Goal: Navigation & Orientation: Find specific page/section

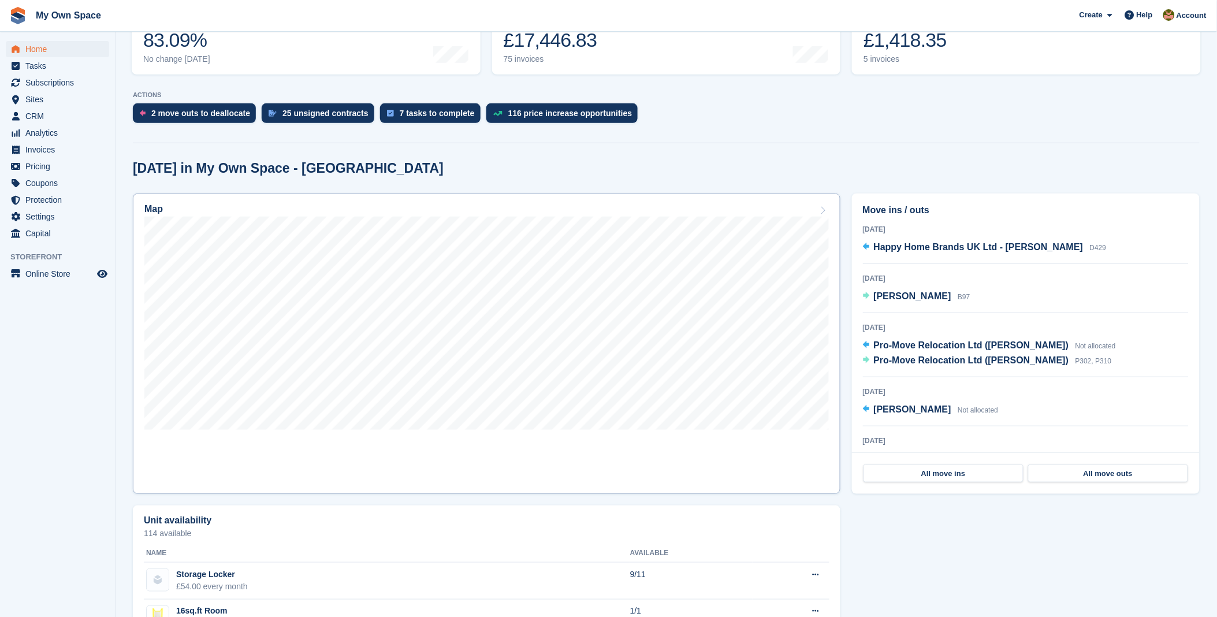
scroll to position [192, 0]
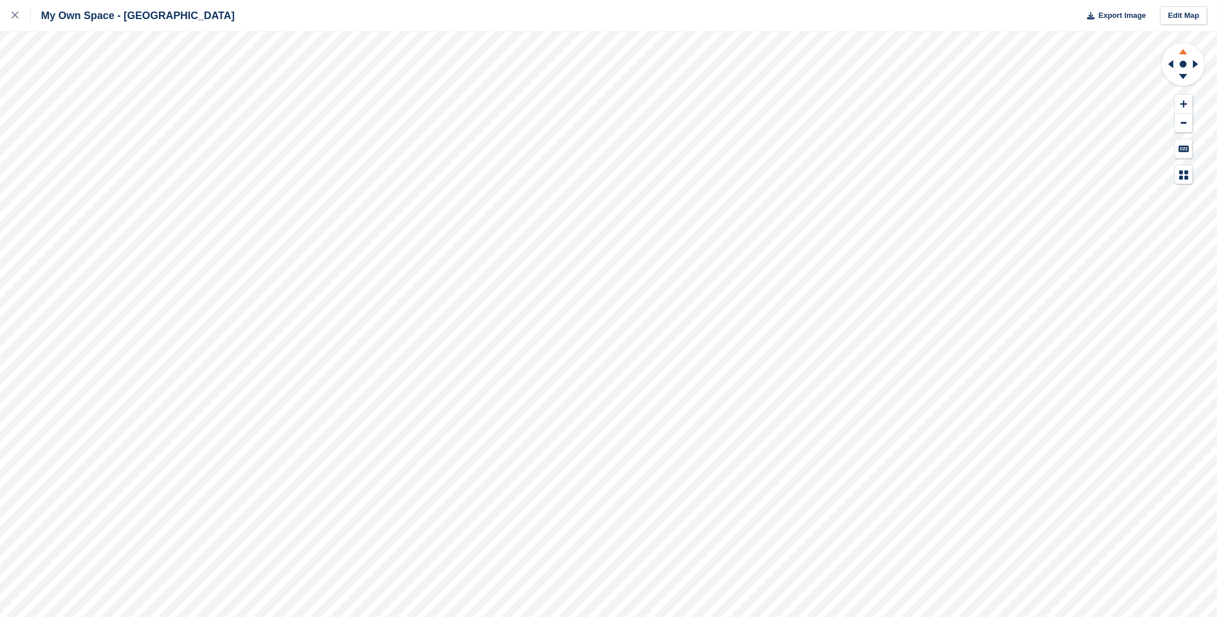
click at [1187, 54] on g at bounding box center [1183, 50] width 30 height 14
drag, startPoint x: 1182, startPoint y: 54, endPoint x: 1177, endPoint y: 64, distance: 11.1
click at [1177, 64] on icon at bounding box center [1184, 65] width 46 height 46
click at [12, 9] on div at bounding box center [21, 16] width 19 height 14
